Goal: Task Accomplishment & Management: Use online tool/utility

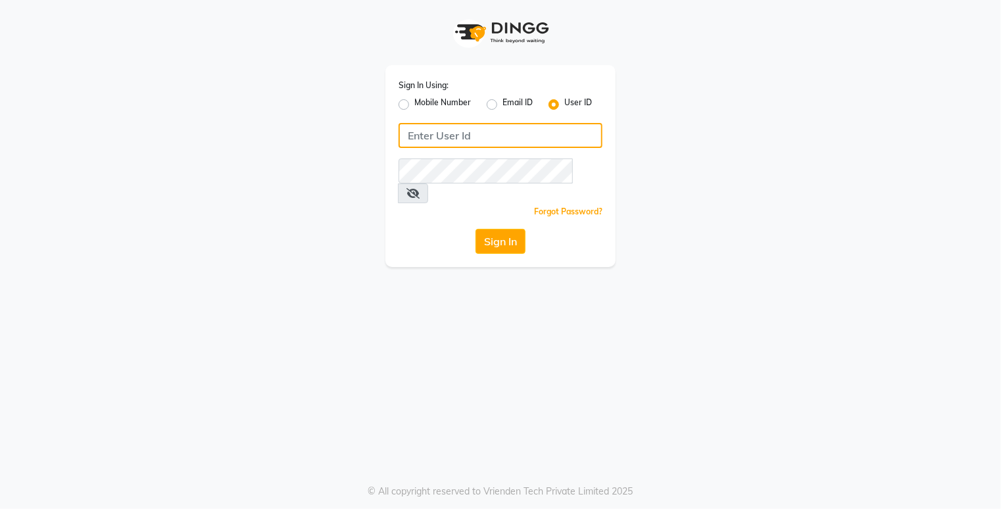
click at [450, 131] on input "Username" at bounding box center [501, 135] width 204 height 25
type input "sparshsalon"
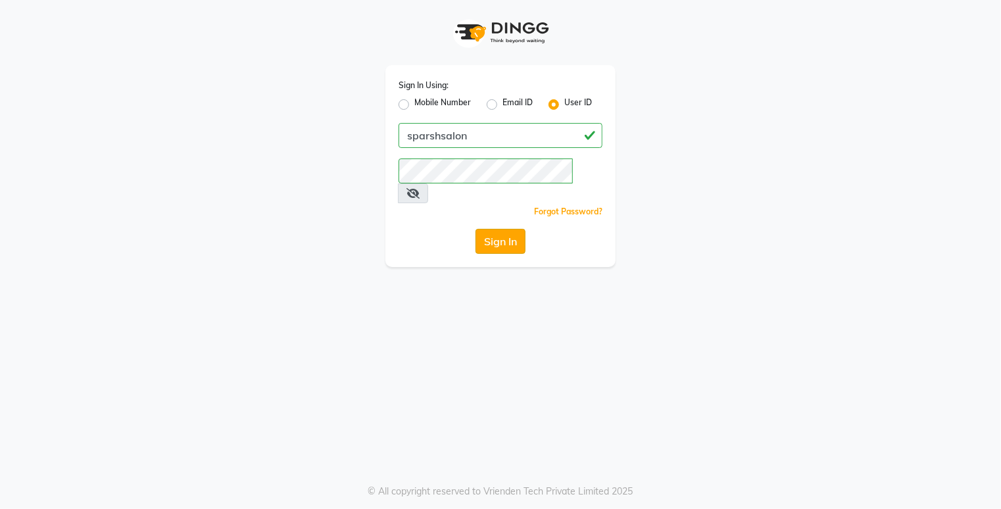
click at [512, 229] on button "Sign In" at bounding box center [500, 241] width 50 height 25
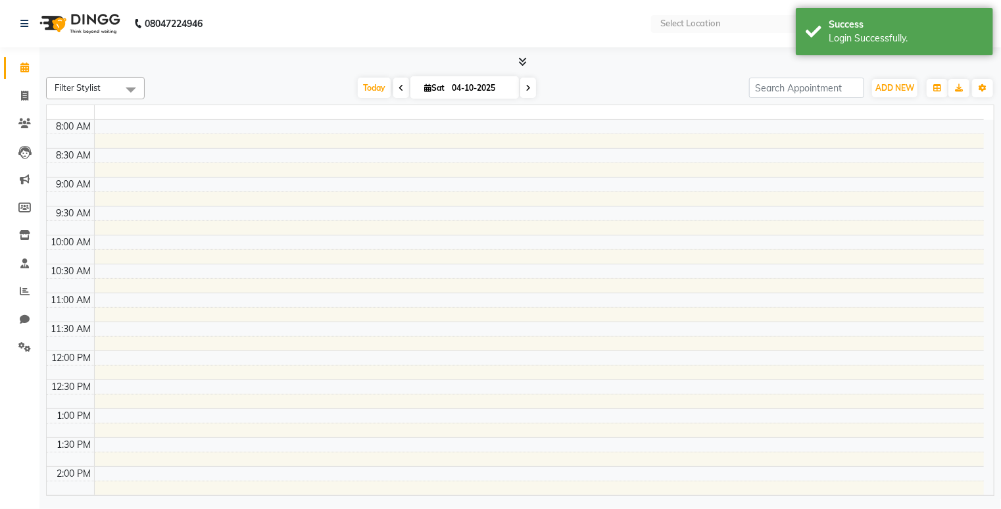
select select "en"
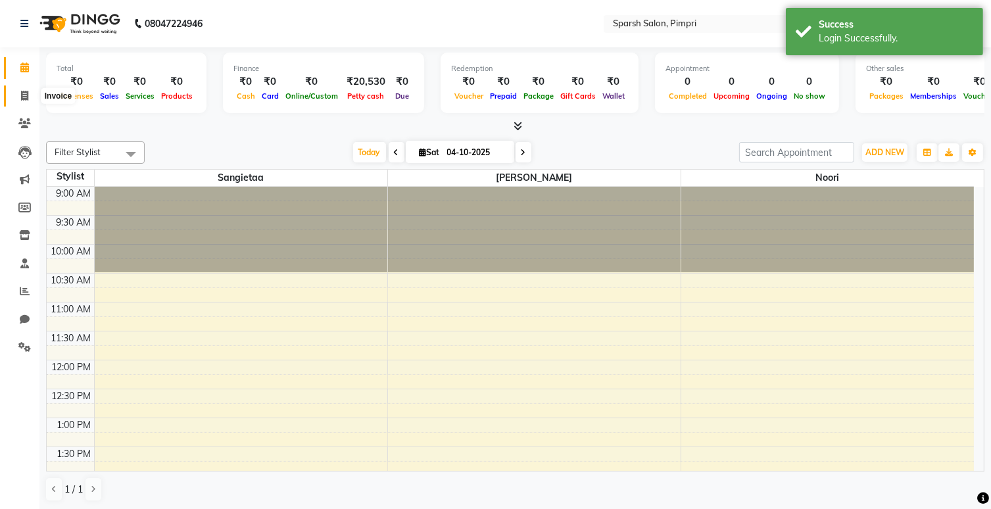
click at [23, 96] on icon at bounding box center [24, 96] width 7 height 10
select select "service"
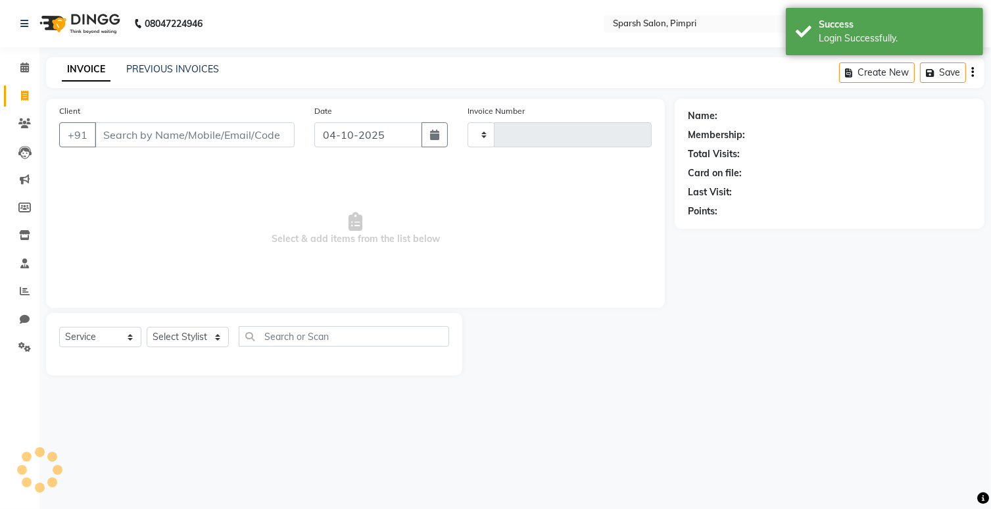
type input "0053"
select select "8335"
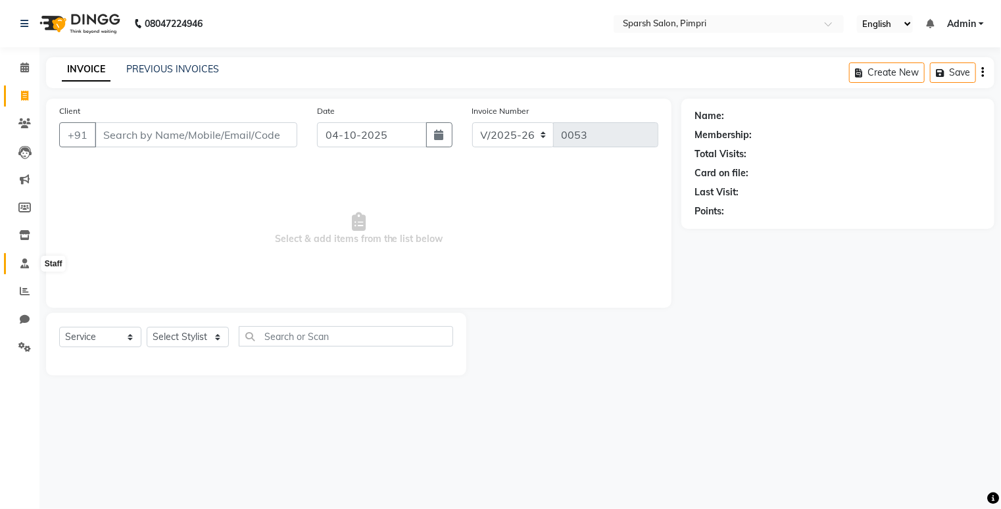
click at [18, 260] on span at bounding box center [24, 263] width 23 height 15
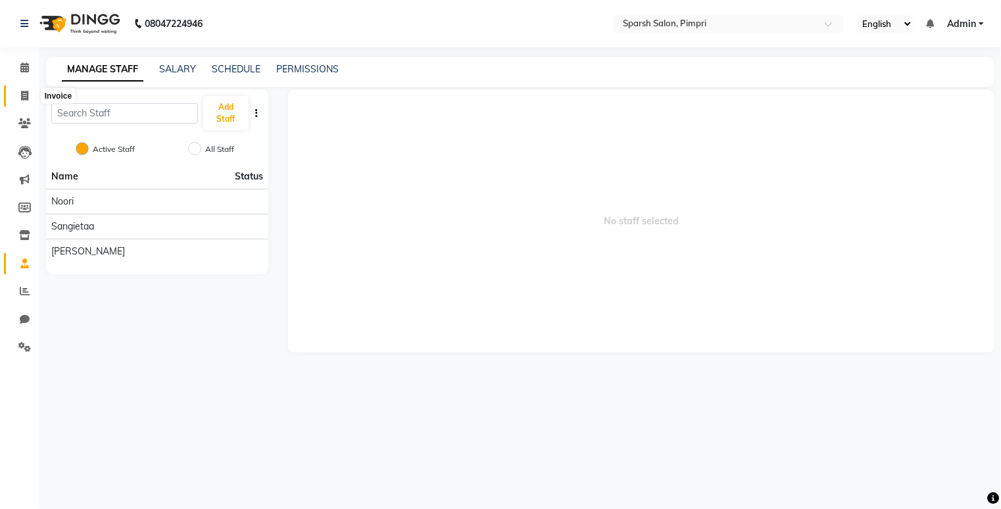
click at [28, 99] on span at bounding box center [24, 96] width 23 height 15
select select "service"
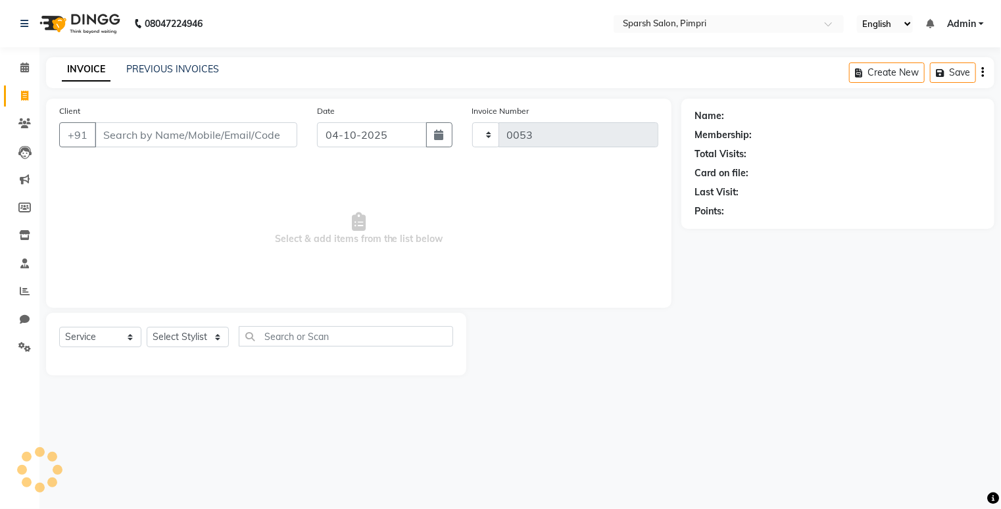
click at [28, 99] on span at bounding box center [24, 96] width 23 height 15
select select "8335"
select select "service"
click at [334, 135] on input "04-10-2025" at bounding box center [371, 134] width 109 height 25
select select "10"
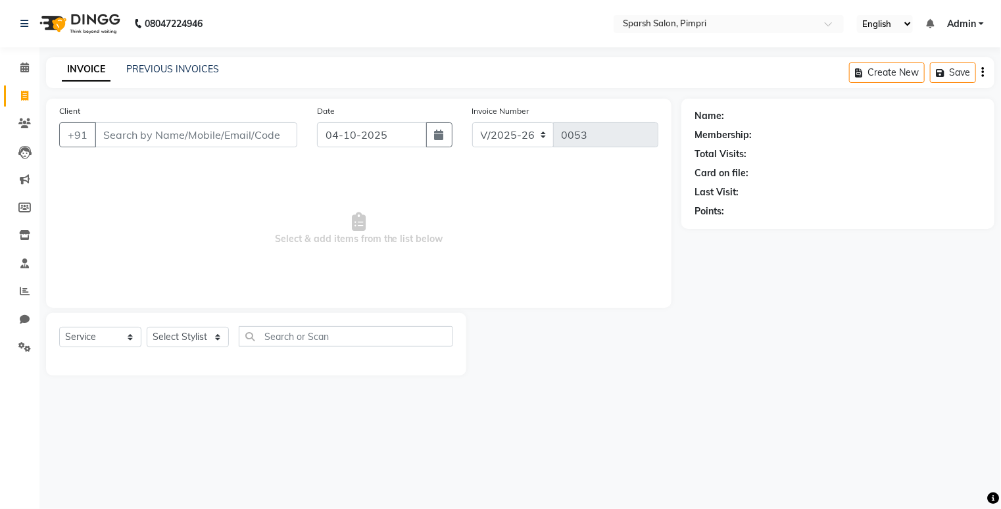
select select "2025"
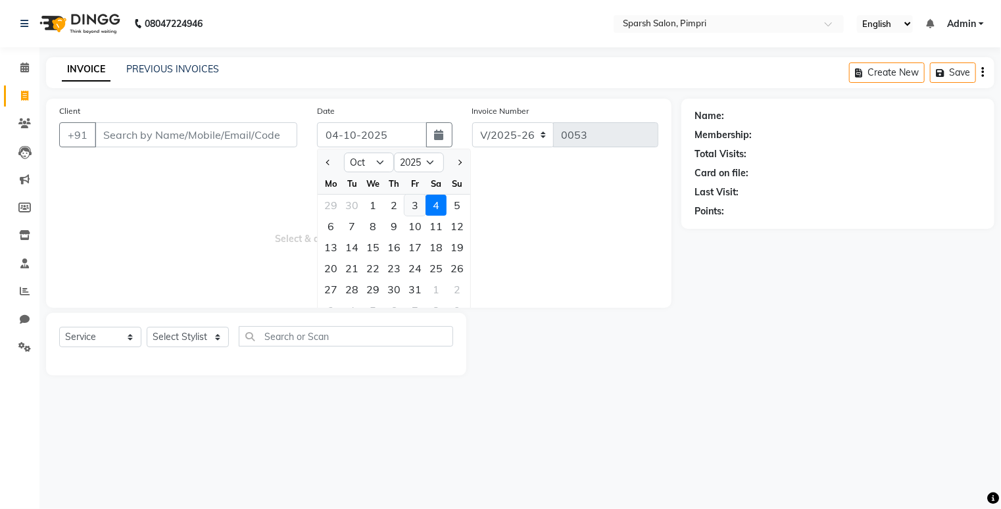
click at [410, 203] on div "3" at bounding box center [414, 205] width 21 height 21
type input "03-10-2025"
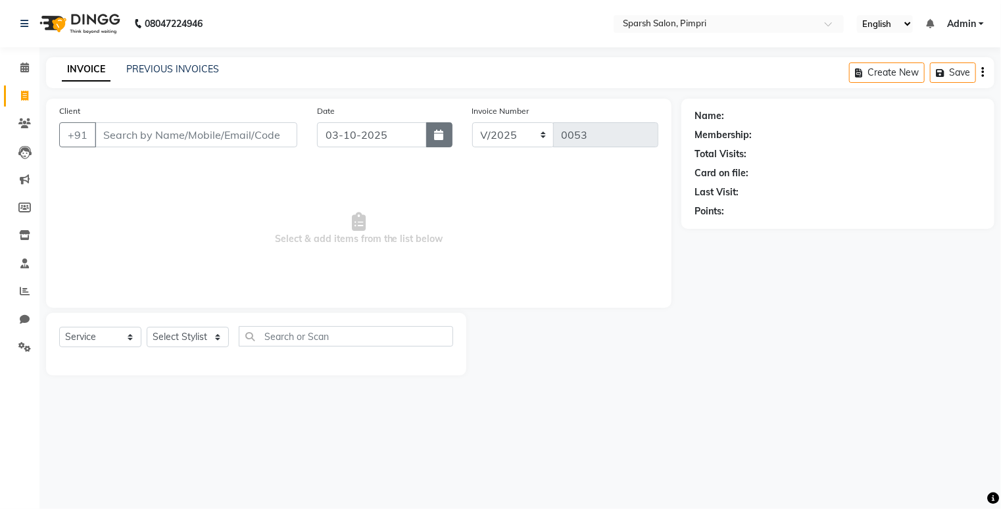
click at [439, 136] on icon "button" at bounding box center [439, 135] width 9 height 11
select select "10"
select select "2025"
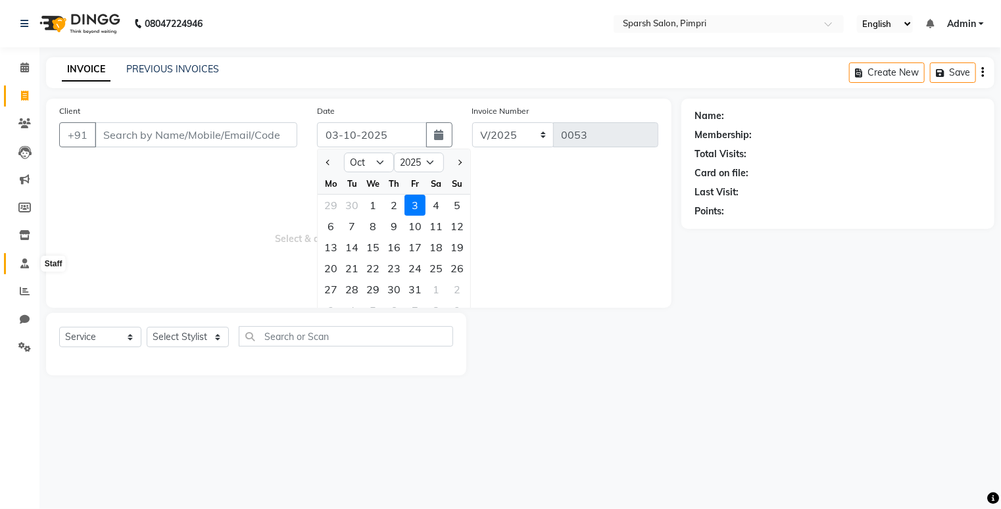
click at [20, 270] on span at bounding box center [24, 263] width 23 height 15
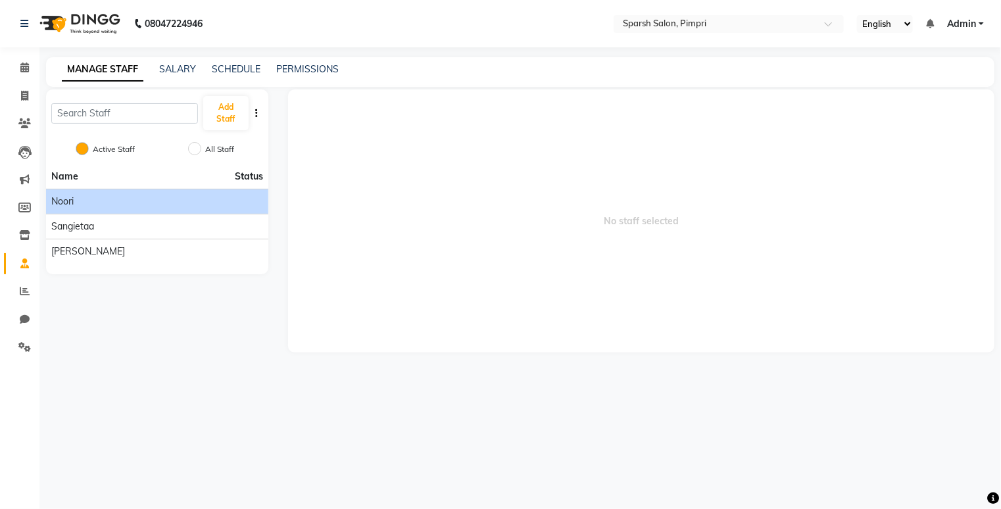
click at [135, 209] on li "Noori" at bounding box center [157, 201] width 222 height 25
click at [135, 206] on div "Noori" at bounding box center [157, 202] width 212 height 14
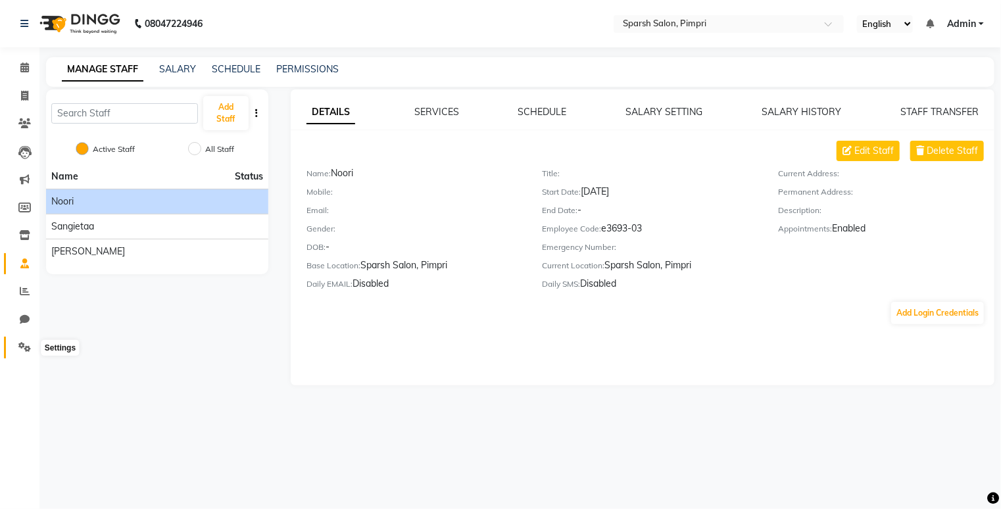
click at [24, 347] on icon at bounding box center [24, 347] width 12 height 10
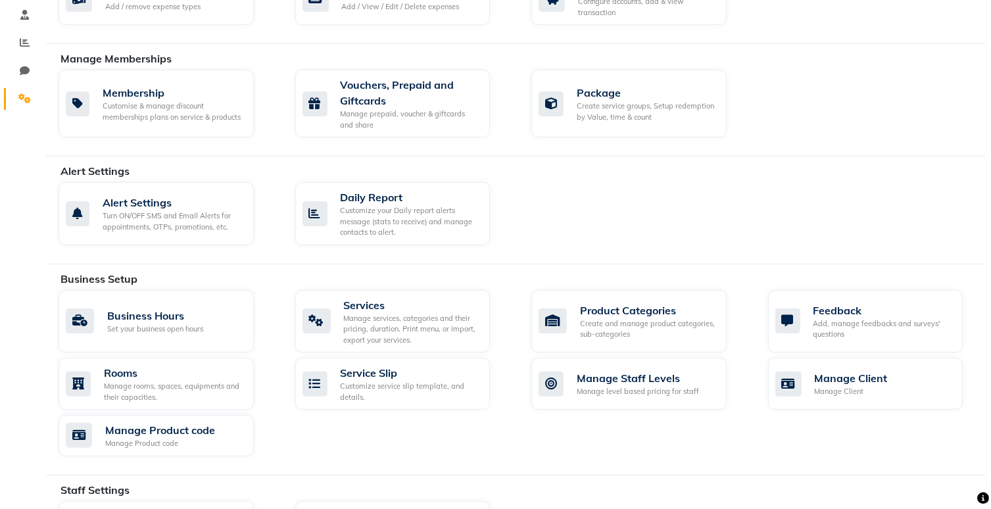
scroll to position [249, 0]
click at [604, 379] on div "Manage Staff Levels" at bounding box center [638, 378] width 122 height 16
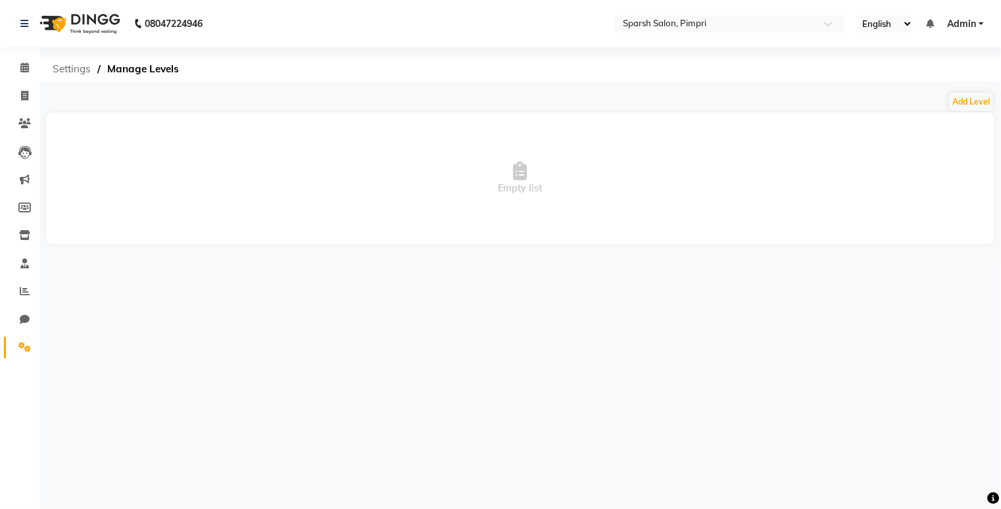
click at [64, 70] on span "Settings" at bounding box center [71, 69] width 51 height 24
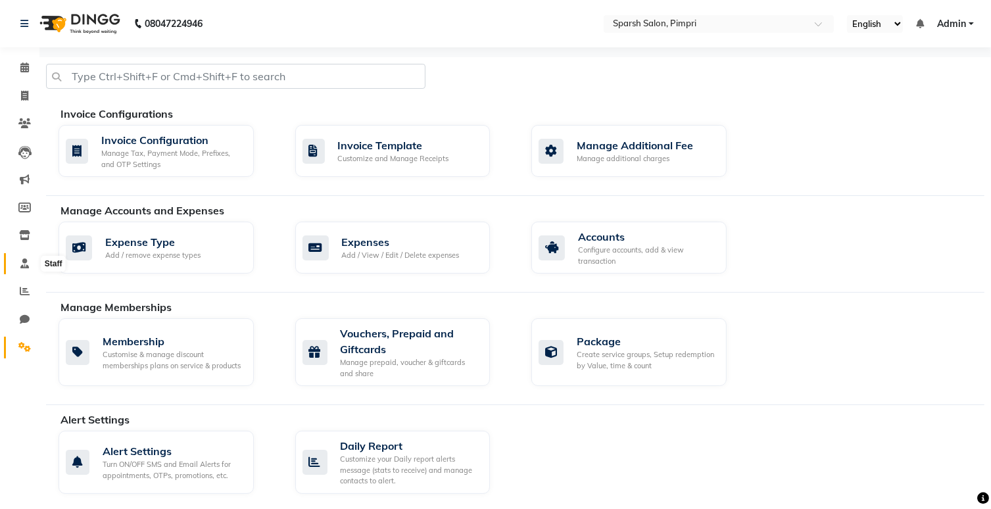
click at [22, 264] on icon at bounding box center [24, 263] width 9 height 10
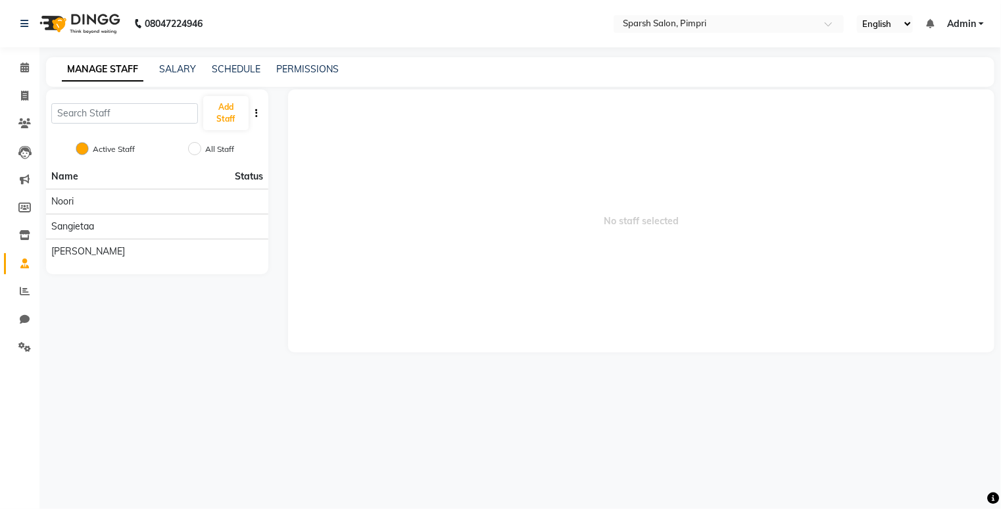
click at [247, 178] on span "Status" at bounding box center [249, 177] width 28 height 14
click at [102, 114] on input "text" at bounding box center [124, 113] width 147 height 20
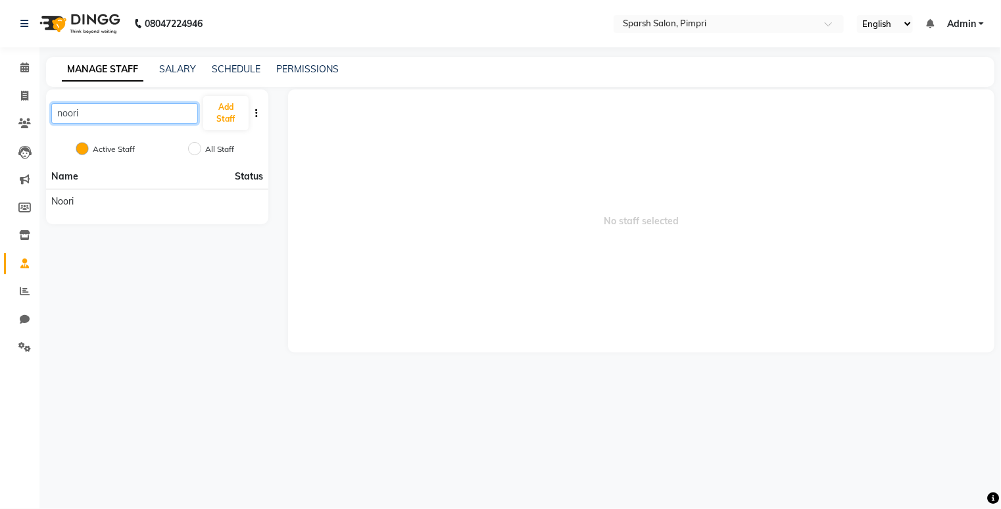
type input "noori"
click at [260, 113] on button "button" at bounding box center [256, 114] width 13 height 14
click at [21, 95] on icon at bounding box center [24, 96] width 7 height 10
select select "8335"
select select "service"
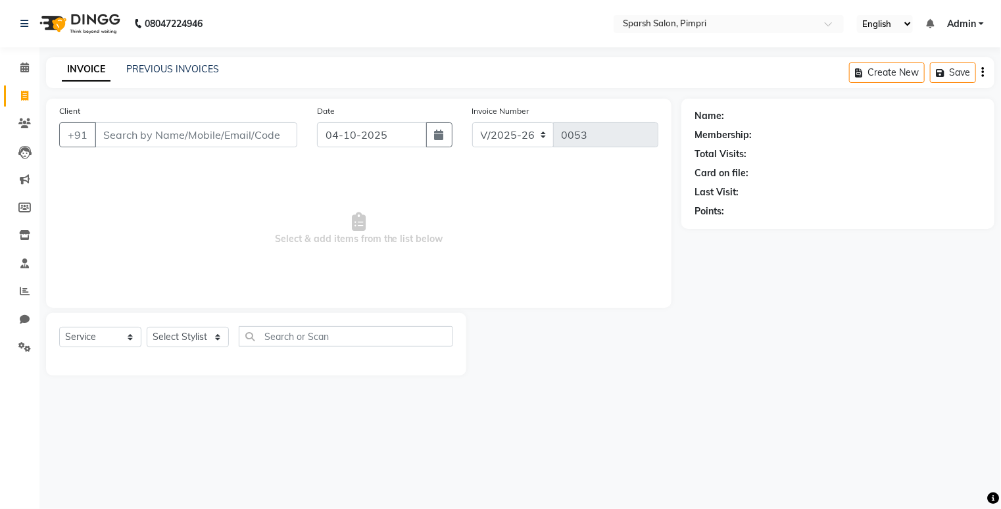
click at [219, 136] on input "Client" at bounding box center [196, 134] width 203 height 25
click at [109, 135] on input "ki7058706200" at bounding box center [162, 134] width 135 height 25
type input "7058706200"
click at [247, 132] on span "Add Client" at bounding box center [263, 134] width 52 height 13
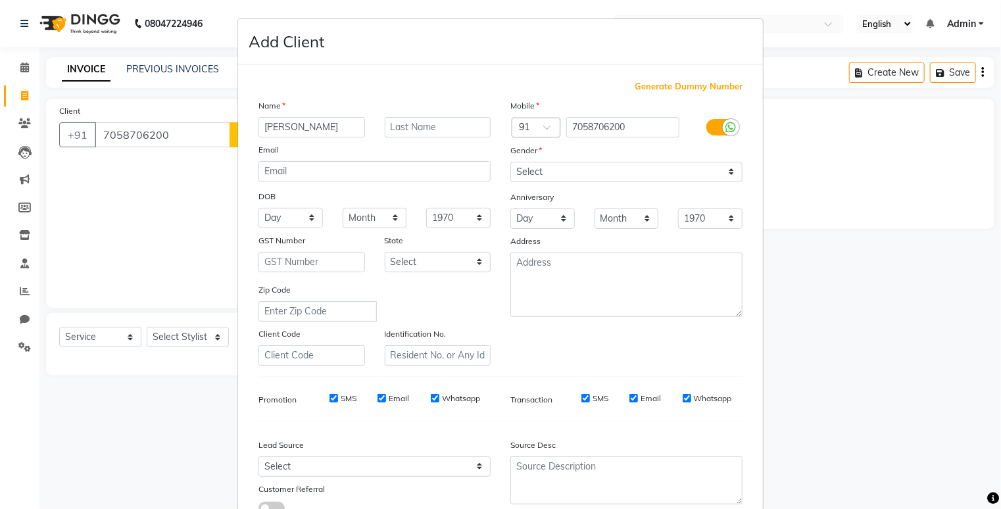
type input "[PERSON_NAME]"
click at [414, 128] on input "text" at bounding box center [438, 127] width 107 height 20
type input "mane"
click at [541, 170] on select "Select [DEMOGRAPHIC_DATA] [DEMOGRAPHIC_DATA] Other Prefer Not To Say" at bounding box center [626, 172] width 232 height 20
select select "[DEMOGRAPHIC_DATA]"
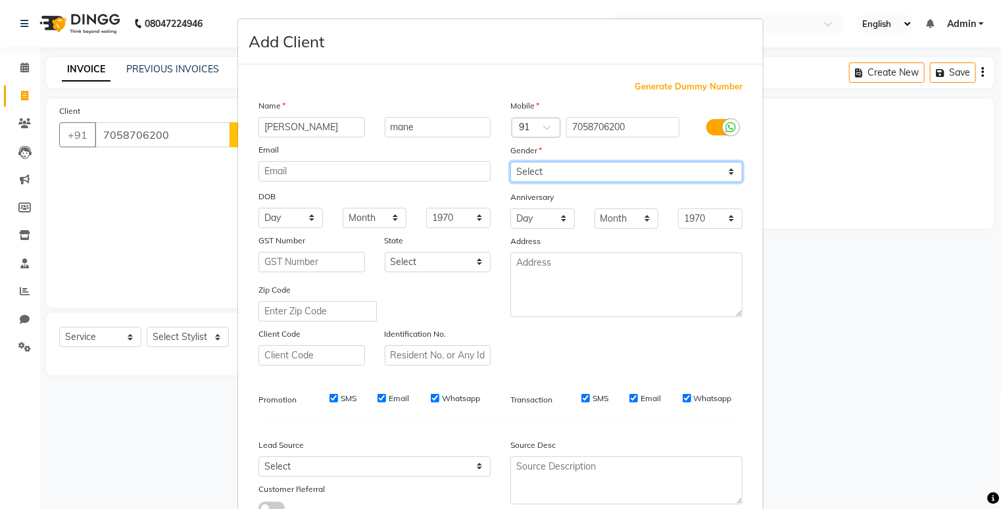
click at [510, 162] on select "Select [DEMOGRAPHIC_DATA] [DEMOGRAPHIC_DATA] Other Prefer Not To Say" at bounding box center [626, 172] width 232 height 20
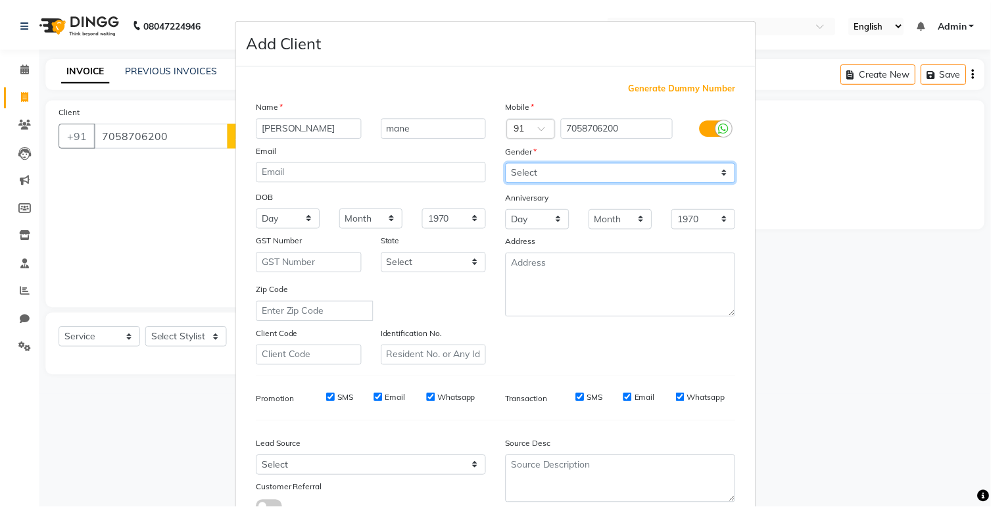
scroll to position [104, 0]
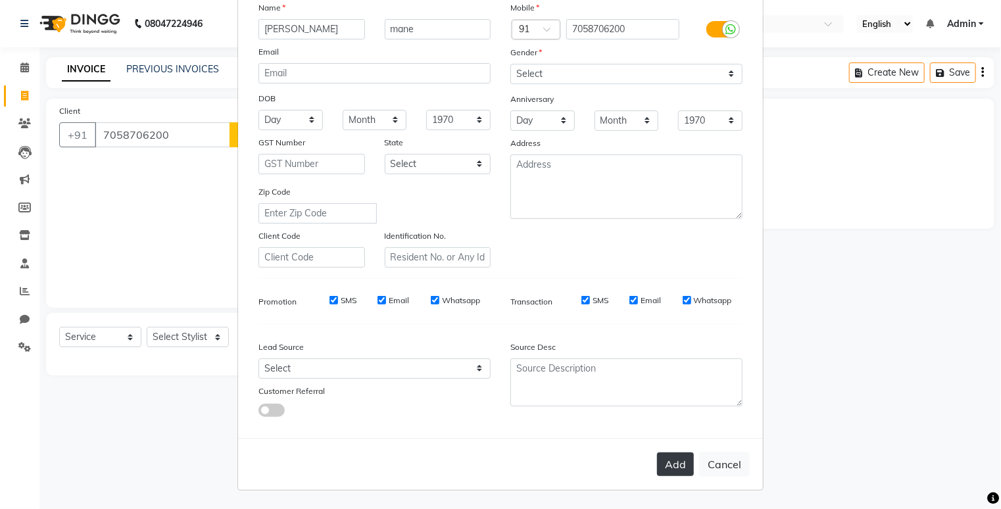
click at [683, 462] on button "Add" at bounding box center [675, 464] width 37 height 24
select select
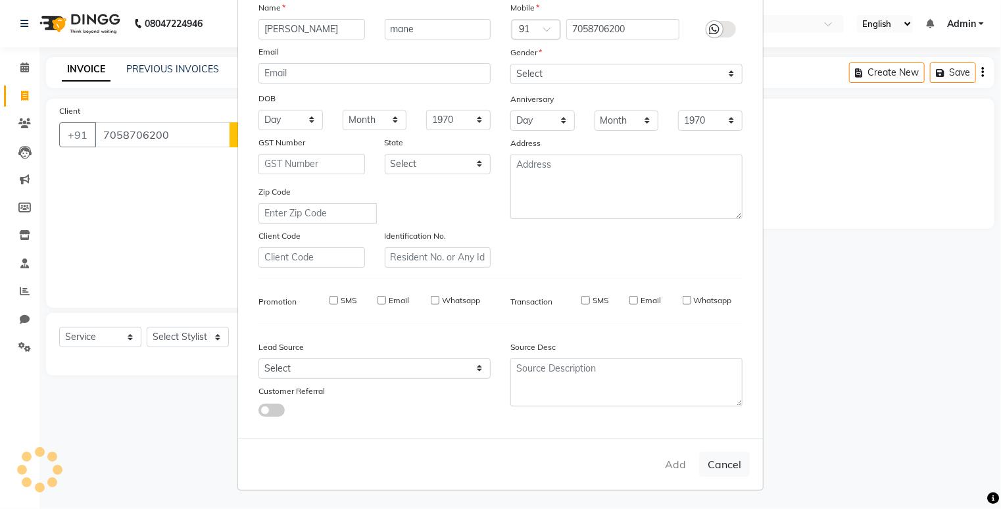
select select
checkbox input "false"
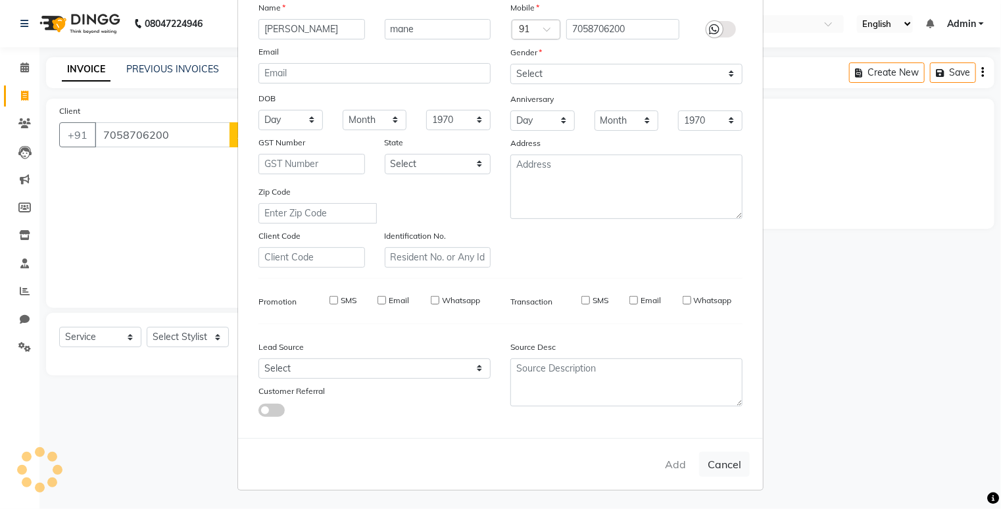
checkbox input "false"
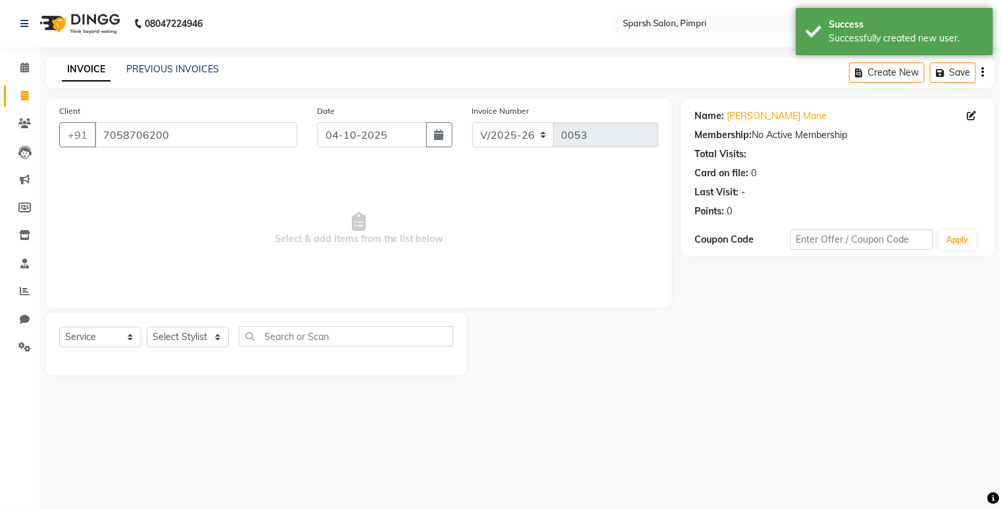
drag, startPoint x: 249, startPoint y: 320, endPoint x: 217, endPoint y: 341, distance: 38.1
click at [217, 341] on div "Select Service Product Membership Package Voucher Prepaid Gift Card Select Styl…" at bounding box center [256, 344] width 420 height 62
click at [217, 341] on select "Select Stylist Noori Sangietaa [PERSON_NAME]" at bounding box center [188, 337] width 82 height 20
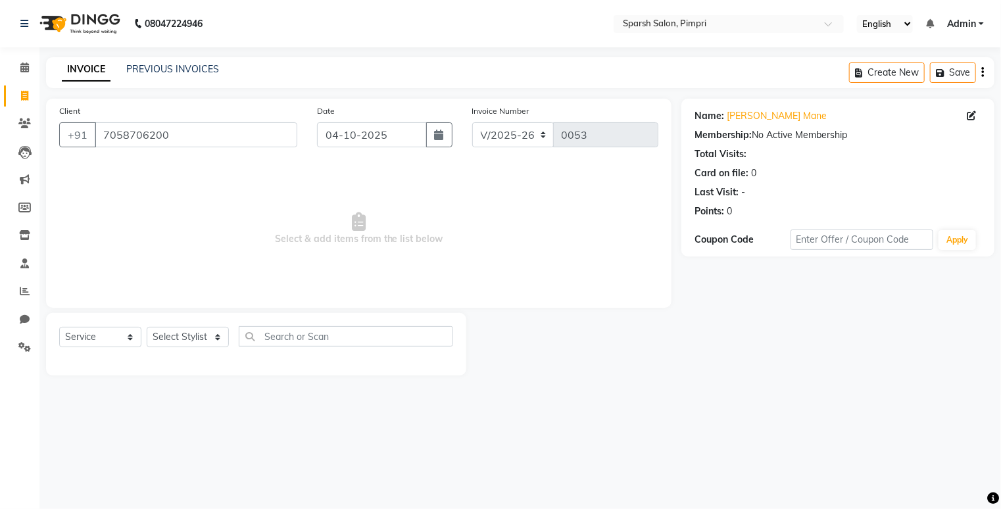
click at [187, 423] on div "08047224946 Select Location × Sparsh Salon, Pimpri English ENGLISH Español العر…" at bounding box center [500, 254] width 1001 height 509
click at [220, 340] on select "Select Stylist Noori Sangietaa [PERSON_NAME]" at bounding box center [188, 337] width 82 height 20
select select "88281"
click at [147, 328] on select "Select Stylist Noori Sangietaa [PERSON_NAME]" at bounding box center [188, 337] width 82 height 20
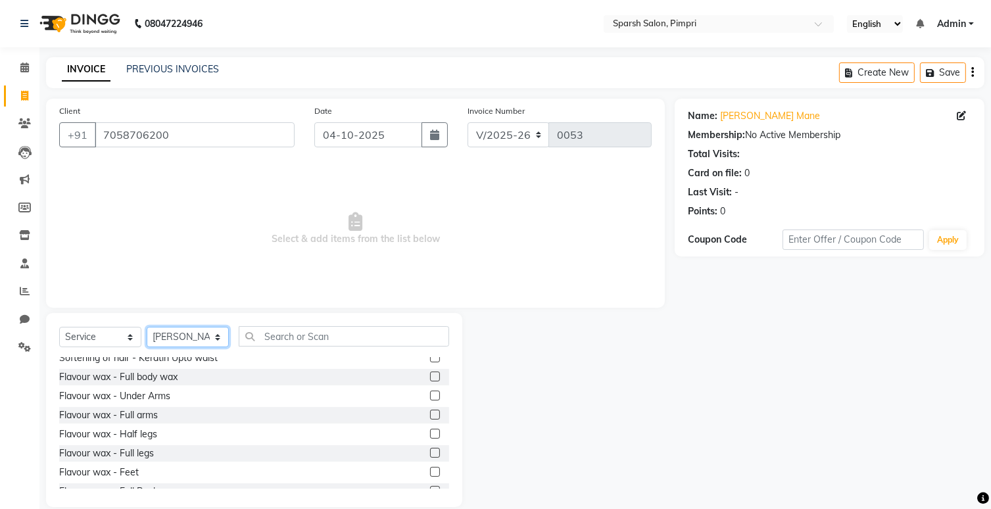
scroll to position [912, 0]
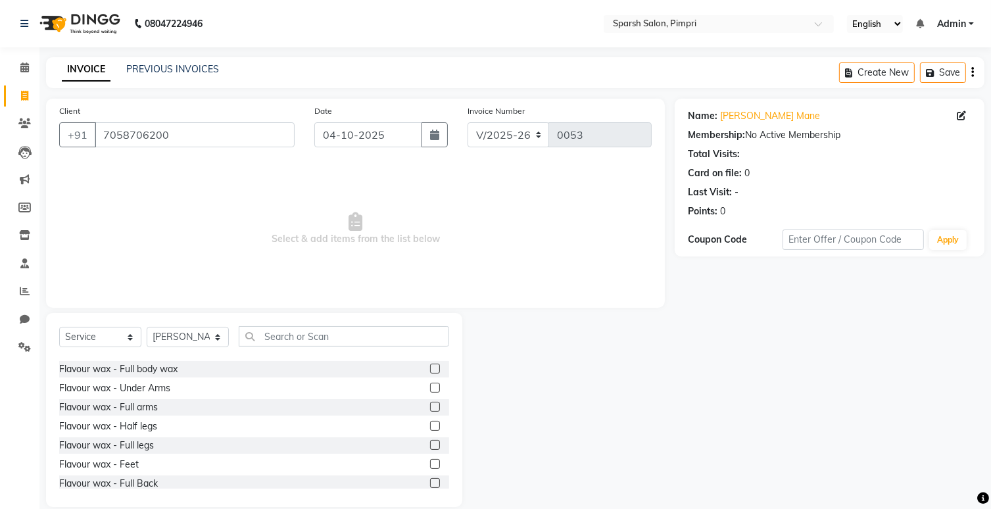
click at [430, 387] on label at bounding box center [435, 388] width 10 height 10
click at [430, 387] on input "checkbox" at bounding box center [434, 388] width 9 height 9
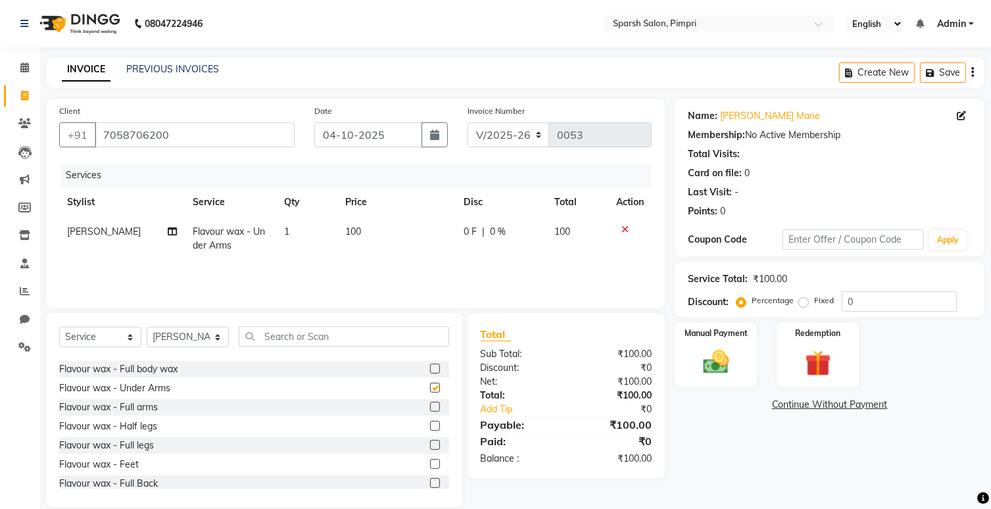
checkbox input "false"
click at [430, 406] on label at bounding box center [435, 407] width 10 height 10
click at [430, 406] on input "checkbox" at bounding box center [434, 407] width 9 height 9
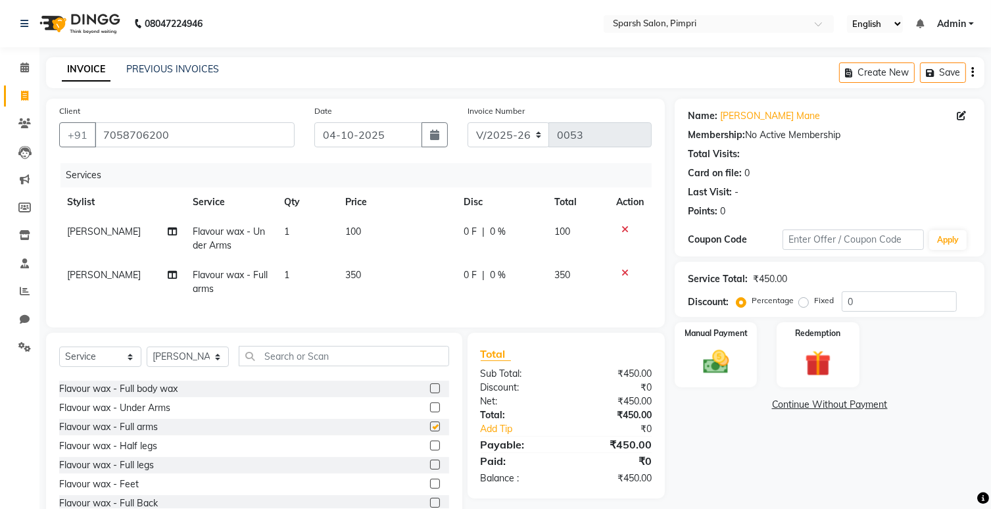
checkbox input "false"
click at [430, 470] on label at bounding box center [435, 465] width 10 height 10
click at [430, 470] on input "checkbox" at bounding box center [434, 465] width 9 height 9
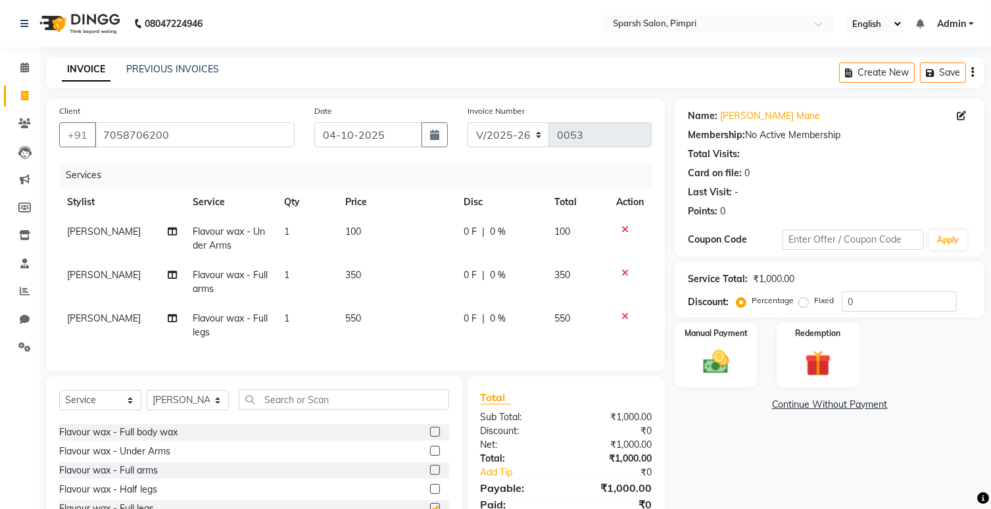
checkbox input "false"
click at [430, 475] on label at bounding box center [435, 470] width 10 height 10
click at [430, 475] on input "checkbox" at bounding box center [434, 470] width 9 height 9
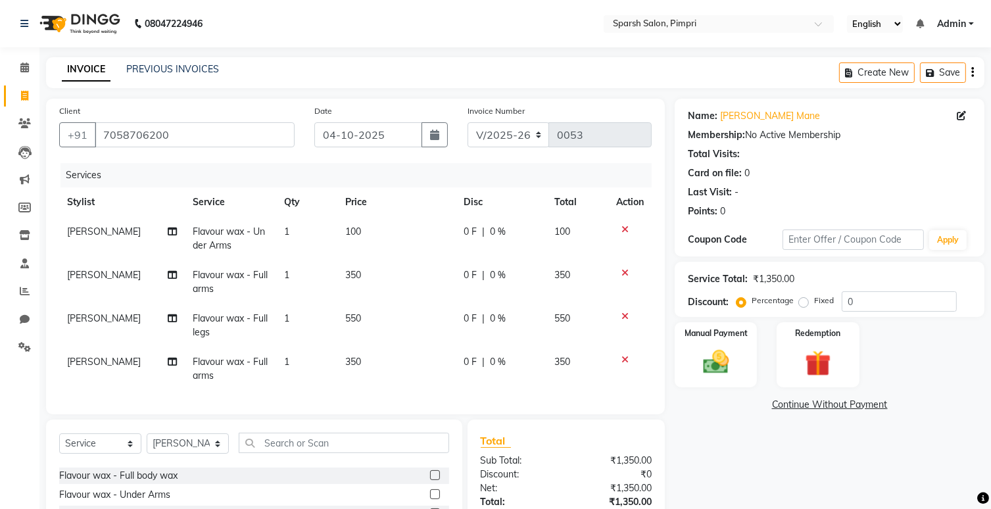
checkbox input "false"
click at [625, 364] on icon at bounding box center [625, 359] width 7 height 9
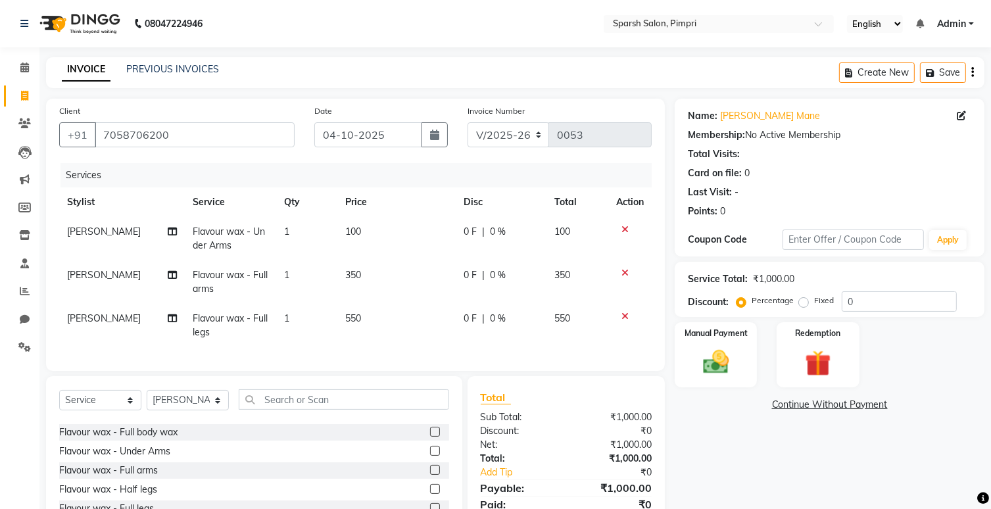
click at [620, 424] on div "₹1,000.00" at bounding box center [613, 417] width 95 height 14
click at [626, 466] on div "₹1,000.00" at bounding box center [613, 459] width 95 height 14
click at [623, 318] on icon at bounding box center [625, 316] width 7 height 9
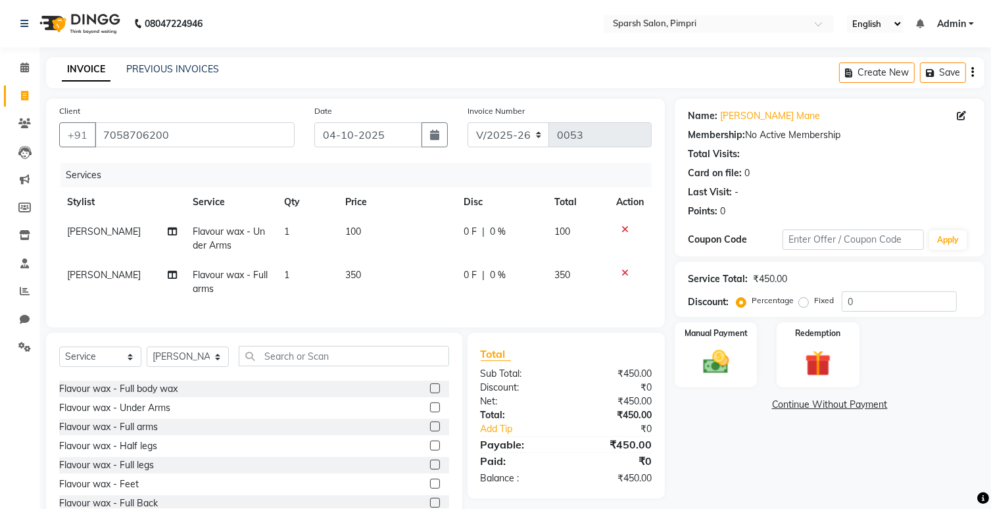
click at [626, 273] on icon at bounding box center [625, 272] width 7 height 9
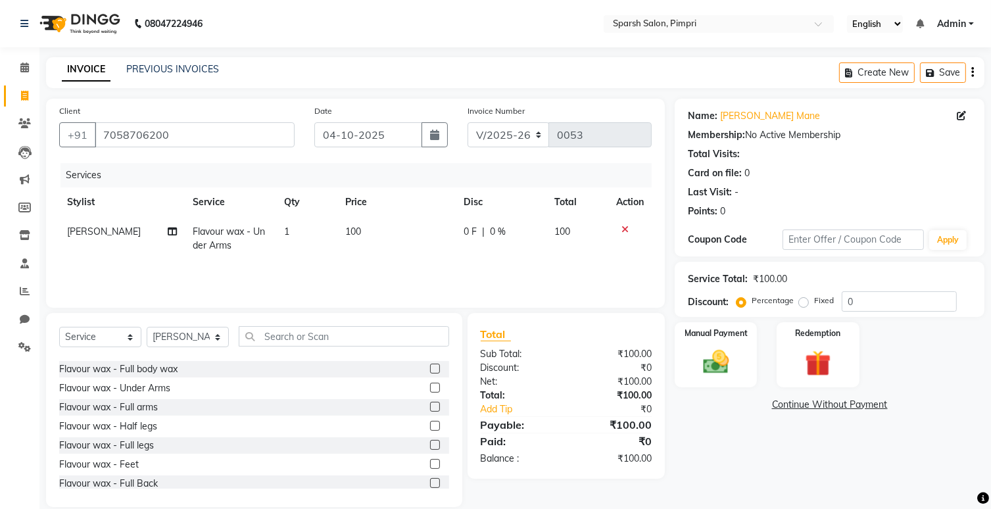
click at [623, 230] on icon at bounding box center [625, 229] width 7 height 9
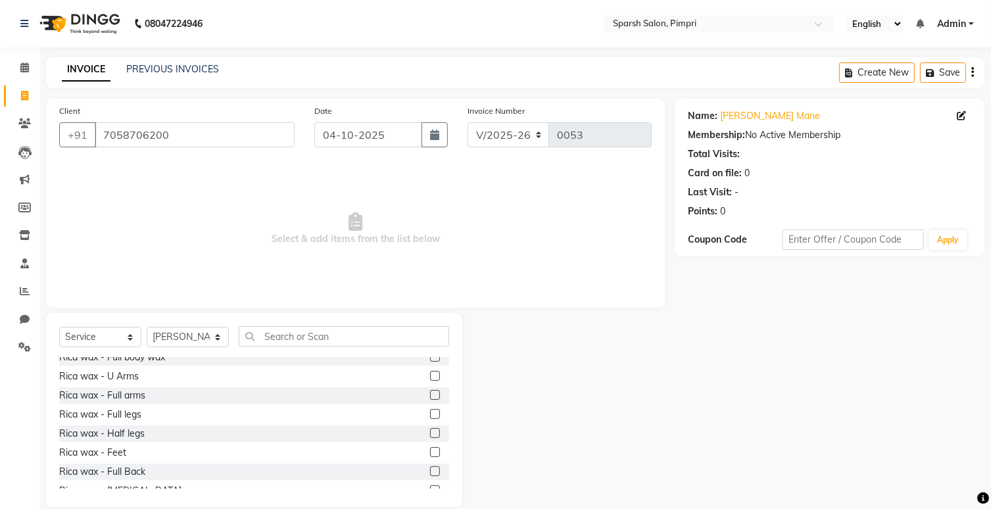
scroll to position [1076, 0]
click at [430, 377] on label at bounding box center [435, 376] width 10 height 10
click at [430, 377] on input "checkbox" at bounding box center [434, 376] width 9 height 9
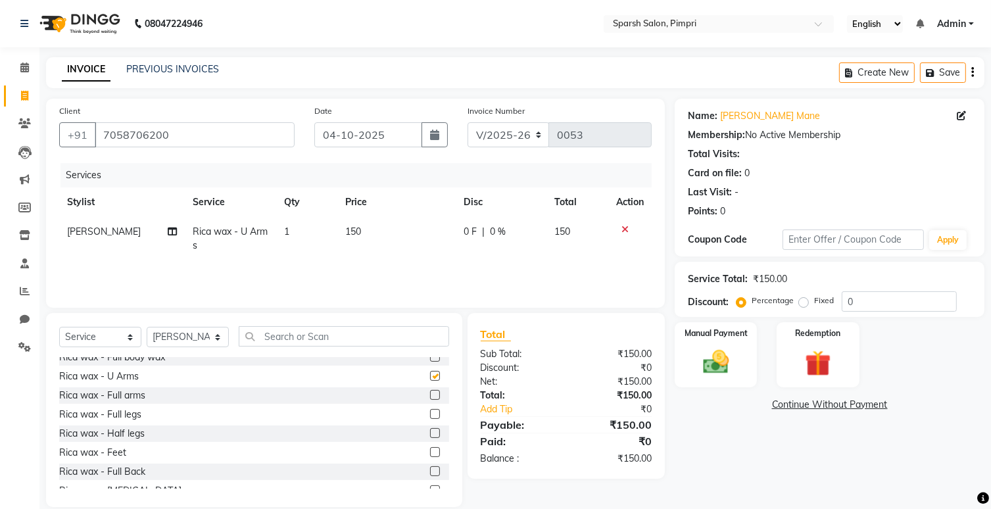
checkbox input "false"
click at [430, 397] on label at bounding box center [435, 395] width 10 height 10
click at [430, 397] on input "checkbox" at bounding box center [434, 395] width 9 height 9
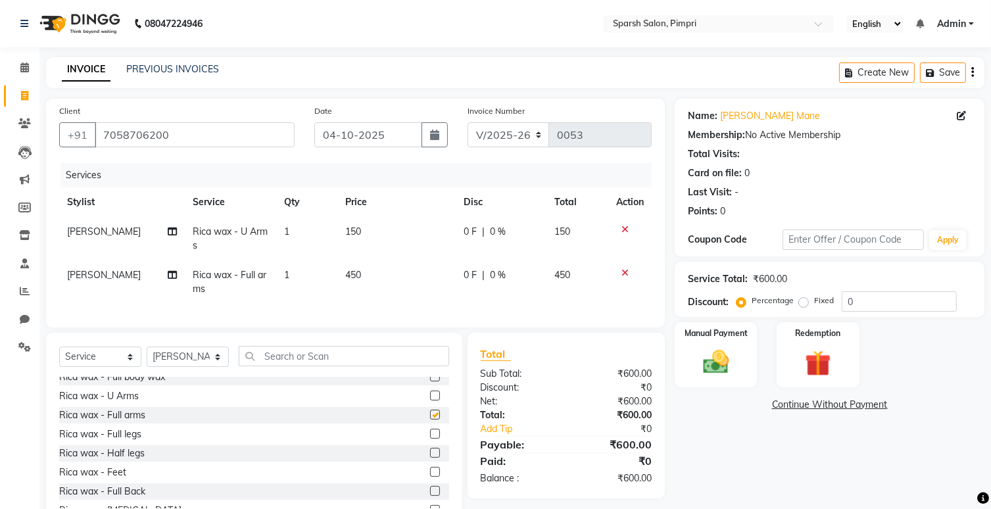
checkbox input "false"
click at [430, 439] on label at bounding box center [435, 434] width 10 height 10
click at [430, 439] on input "checkbox" at bounding box center [434, 434] width 9 height 9
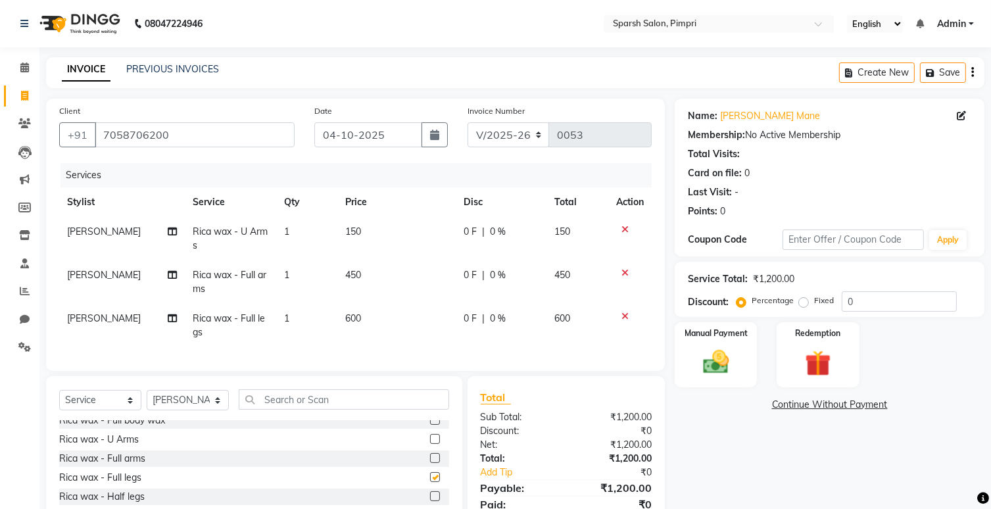
checkbox input "false"
click at [715, 366] on img at bounding box center [716, 362] width 43 height 31
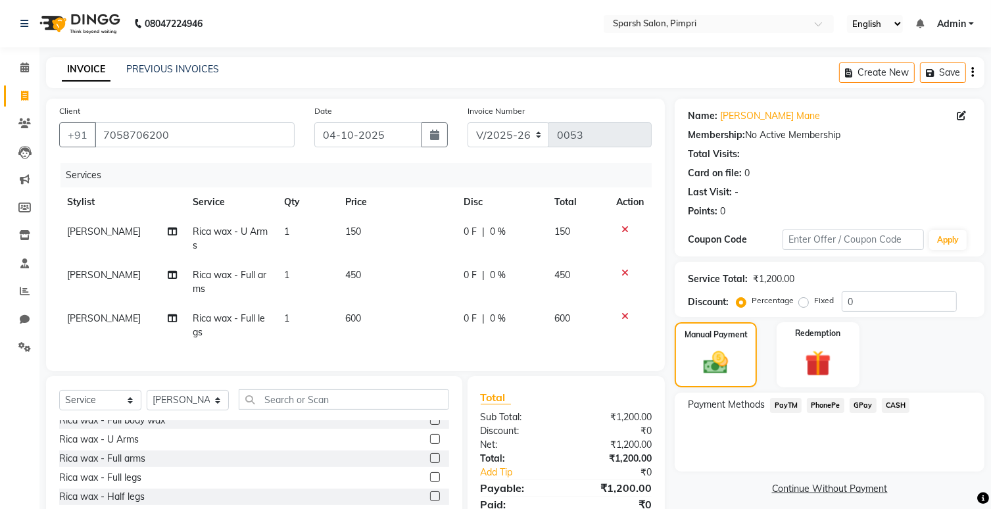
click at [858, 408] on span "GPay" at bounding box center [863, 405] width 27 height 15
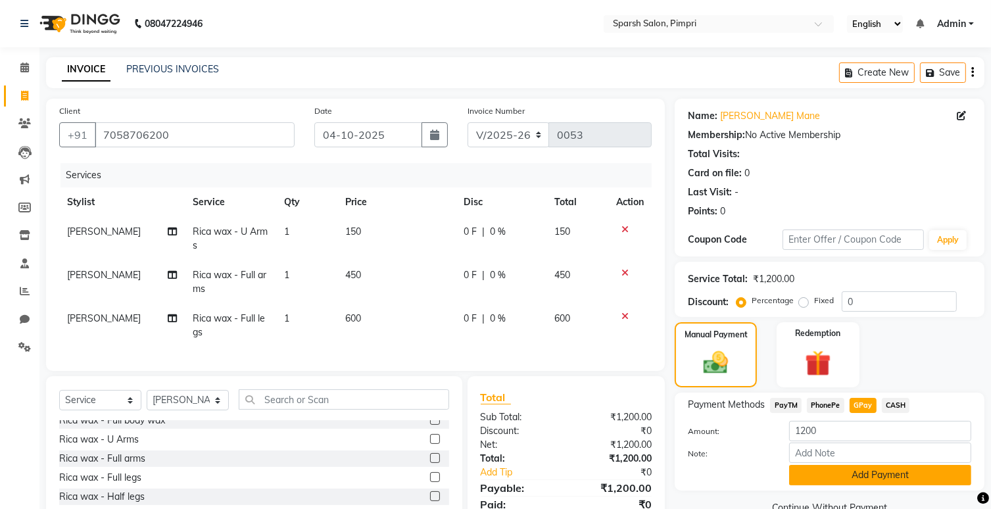
click at [857, 478] on button "Add Payment" at bounding box center [880, 475] width 182 height 20
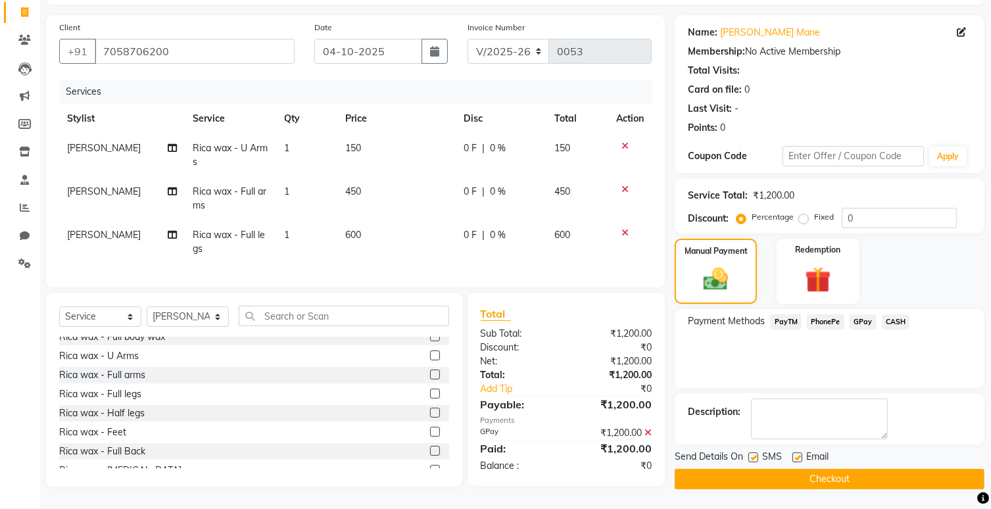
scroll to position [91, 0]
click at [798, 452] on label at bounding box center [797, 457] width 10 height 10
click at [798, 454] on input "checkbox" at bounding box center [796, 458] width 9 height 9
checkbox input "false"
click at [758, 452] on label at bounding box center [753, 457] width 10 height 10
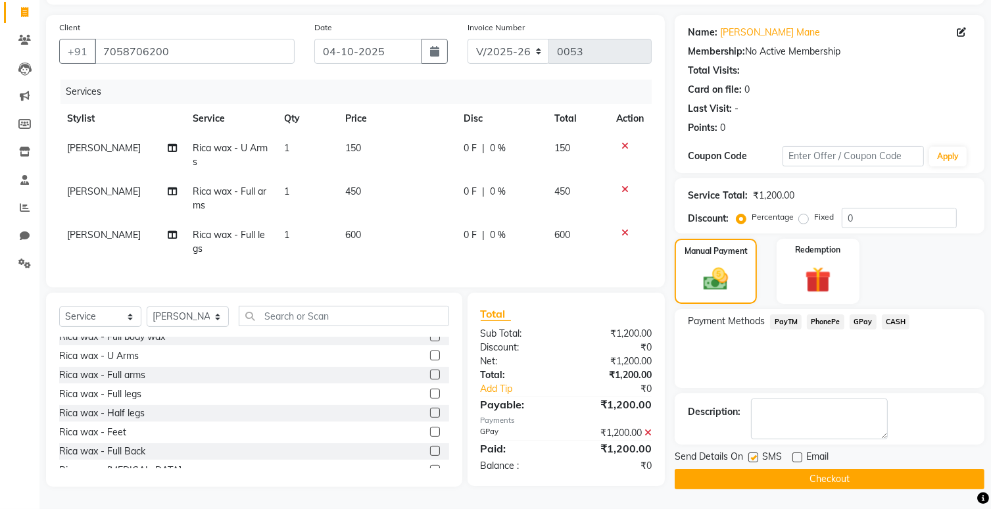
click at [757, 454] on input "checkbox" at bounding box center [752, 458] width 9 height 9
checkbox input "false"
click at [768, 469] on button "Checkout" at bounding box center [830, 479] width 310 height 20
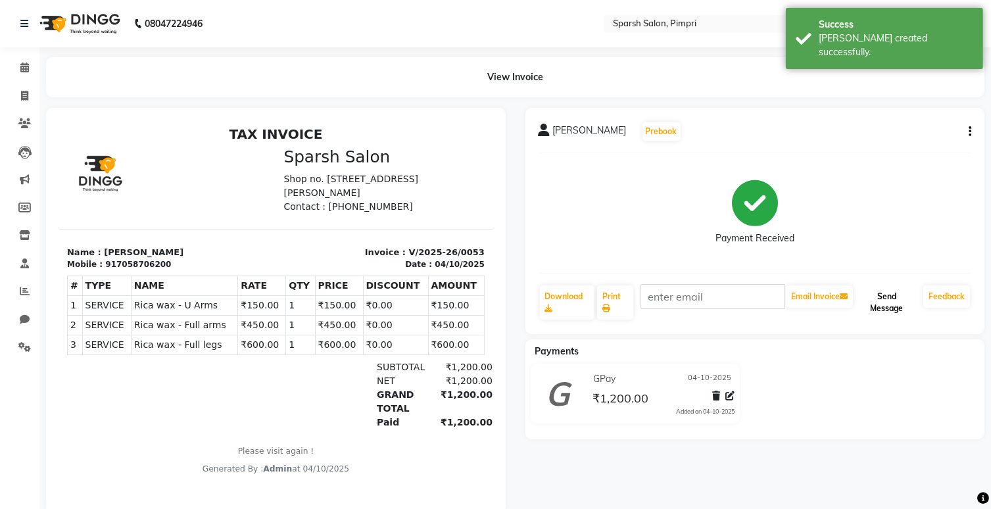
click at [876, 303] on button "Send Message" at bounding box center [887, 302] width 62 height 34
select select "service"
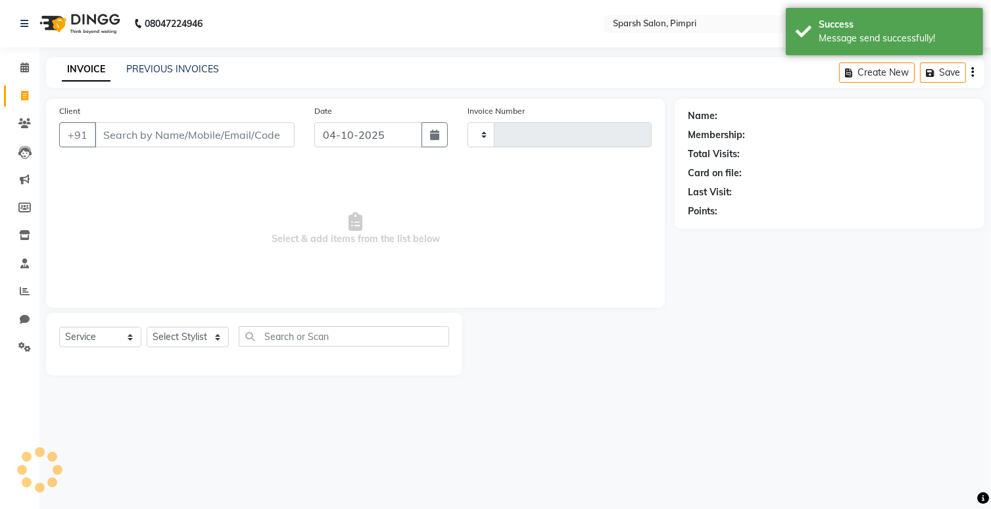
type input "0054"
select select "8335"
